Goal: Transaction & Acquisition: Purchase product/service

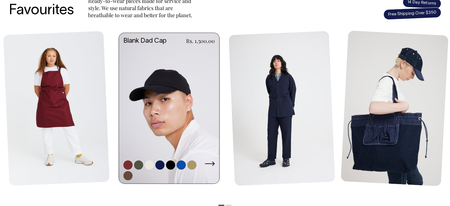
scroll to position [267, 0]
click at [159, 111] on link at bounding box center [169, 109] width 100 height 152
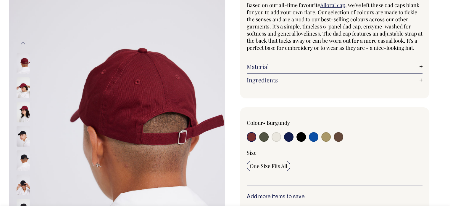
scroll to position [59, 0]
click at [21, 102] on img at bounding box center [23, 111] width 13 height 21
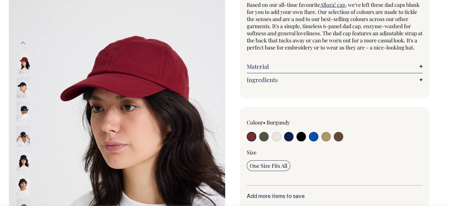
click at [336, 141] on input "radio" at bounding box center [338, 136] width 9 height 9
radio input "true"
select select "Espresso"
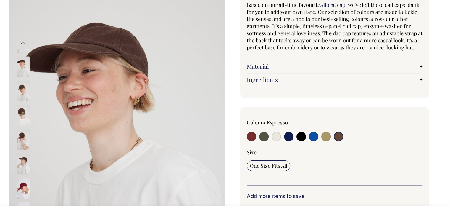
click at [20, 105] on img at bounding box center [23, 115] width 13 height 21
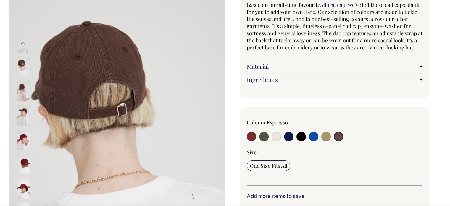
click at [23, 91] on div at bounding box center [31, 38] width 30 height 2006
click at [21, 118] on img at bounding box center [23, 115] width 13 height 21
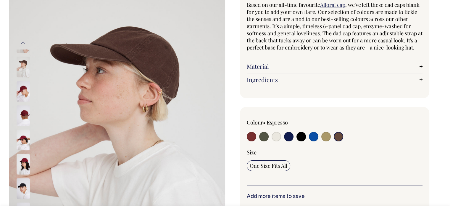
click at [21, 122] on div at bounding box center [31, 115] width 30 height 24
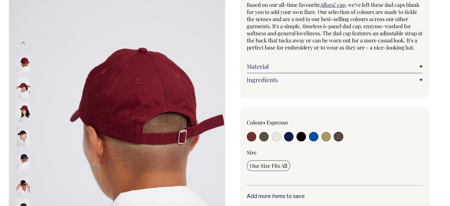
click at [23, 107] on img at bounding box center [23, 111] width 13 height 21
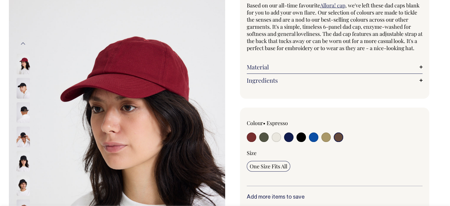
click at [339, 142] on input "radio" at bounding box center [338, 136] width 9 height 9
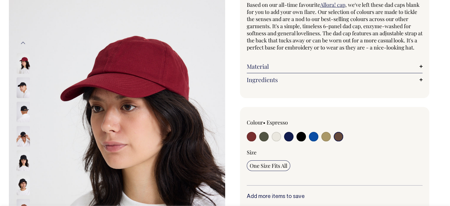
click at [339, 141] on input "radio" at bounding box center [338, 136] width 9 height 9
click at [340, 141] on input "radio" at bounding box center [338, 136] width 9 height 9
click at [336, 141] on input "radio" at bounding box center [338, 136] width 9 height 9
click at [26, 106] on img at bounding box center [23, 111] width 13 height 21
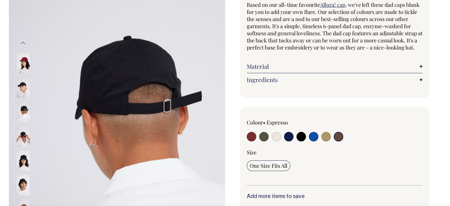
click at [23, 101] on img at bounding box center [23, 111] width 13 height 21
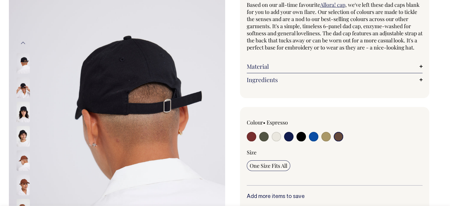
click at [22, 90] on img at bounding box center [23, 87] width 13 height 21
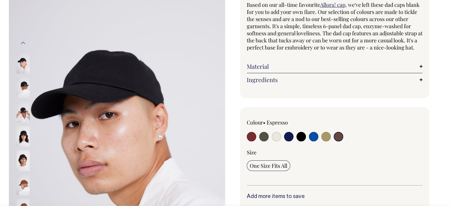
click at [24, 161] on img at bounding box center [23, 160] width 13 height 21
click at [28, 116] on img at bounding box center [23, 111] width 13 height 21
